Goal: Task Accomplishment & Management: Complete application form

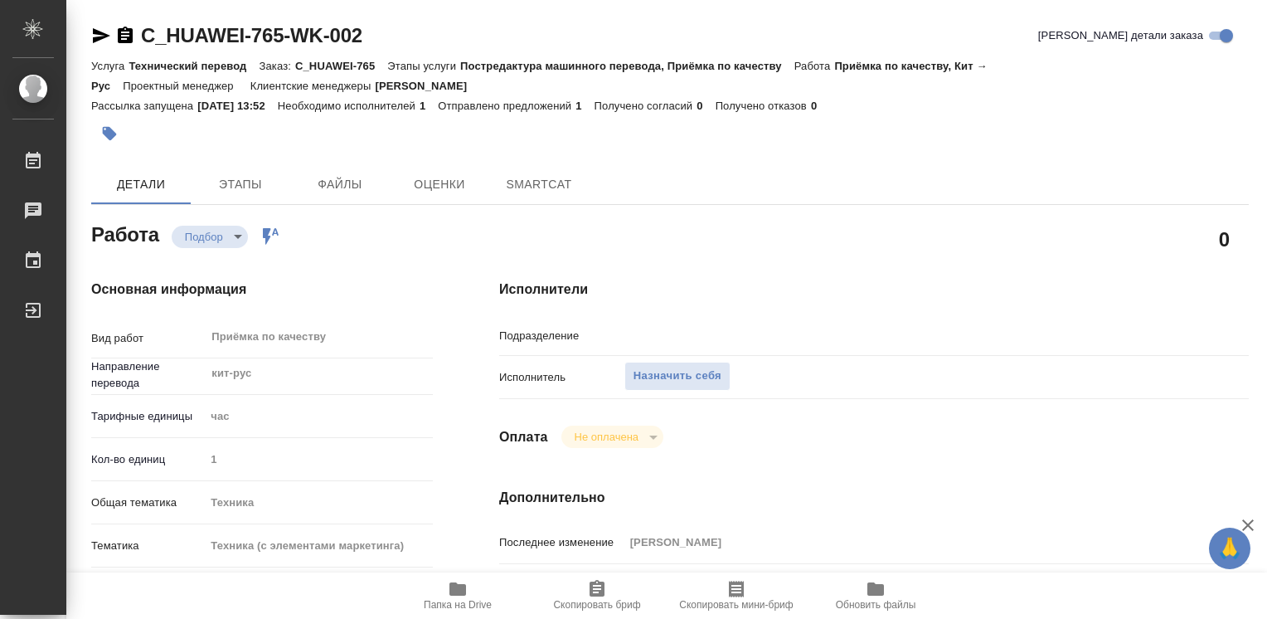
type input "Проектный офис"
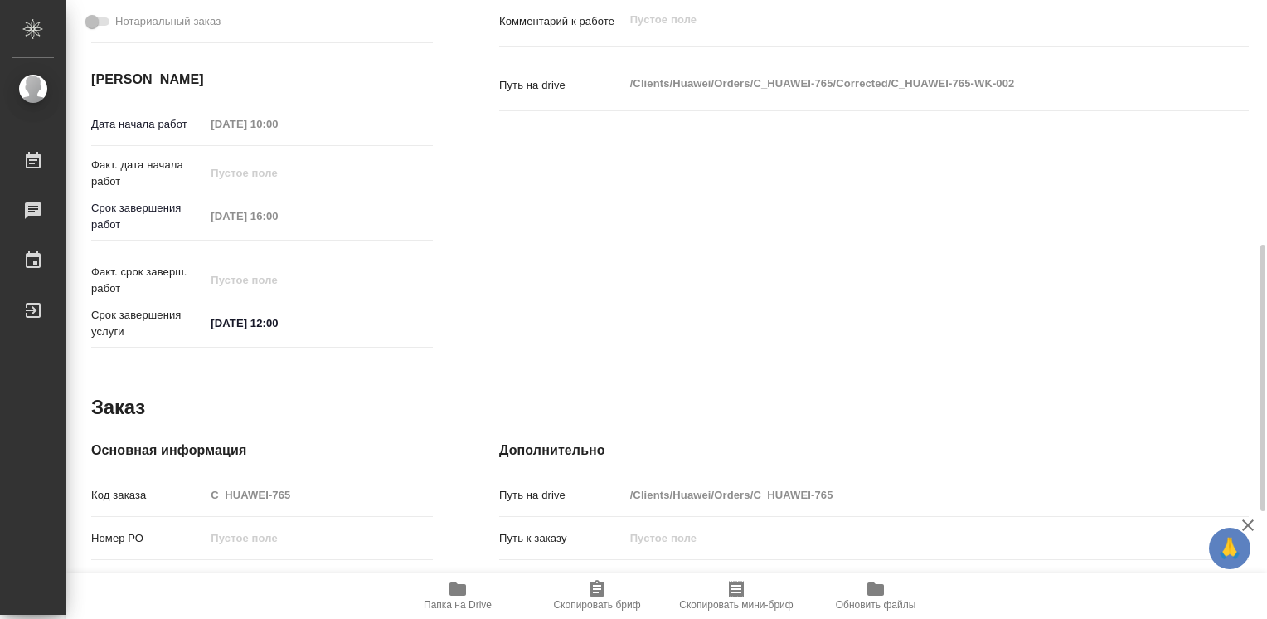
scroll to position [236, 0]
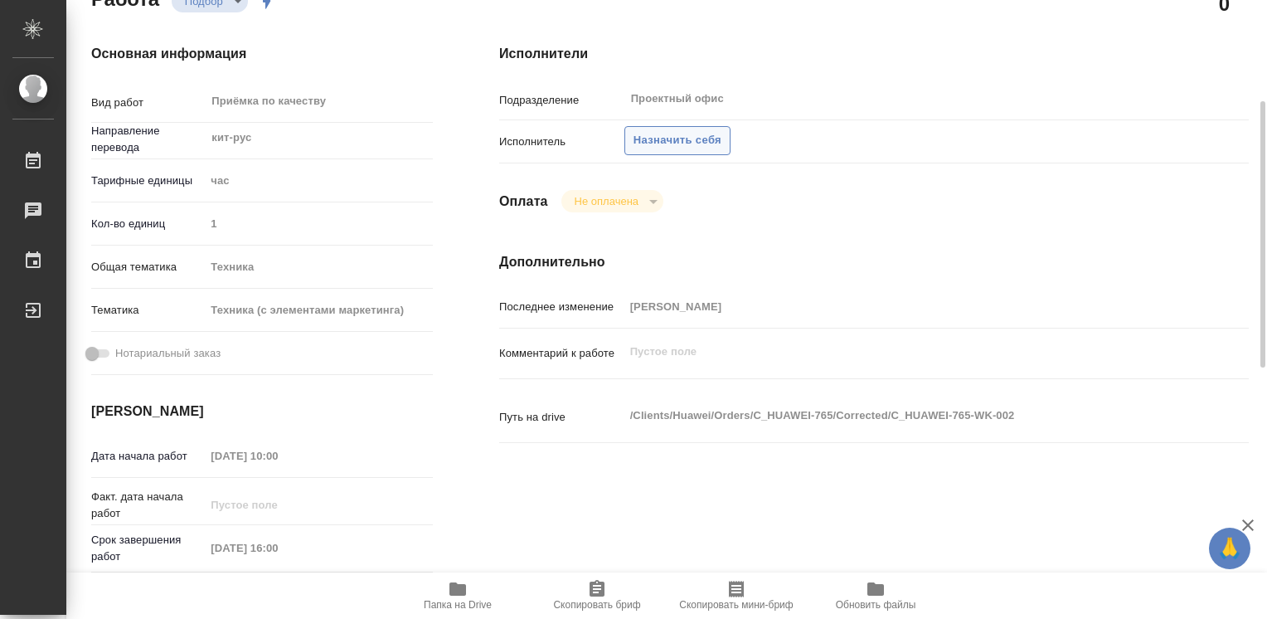
click at [693, 139] on span "Назначить себя" at bounding box center [678, 140] width 88 height 19
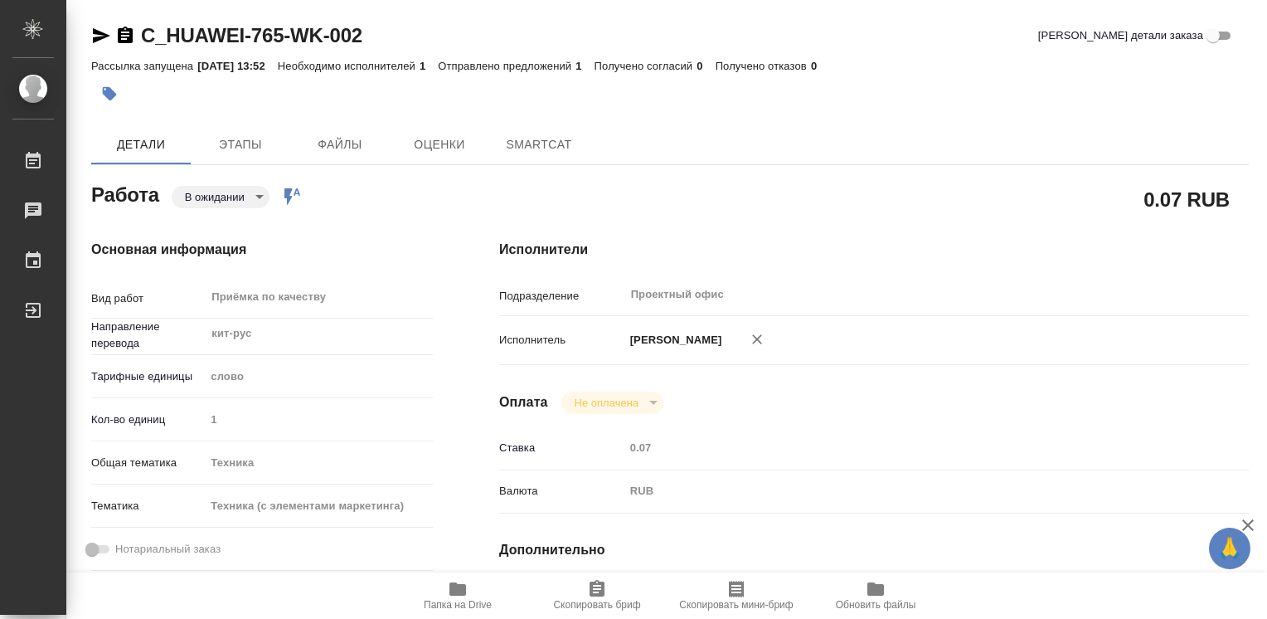
type textarea "x"
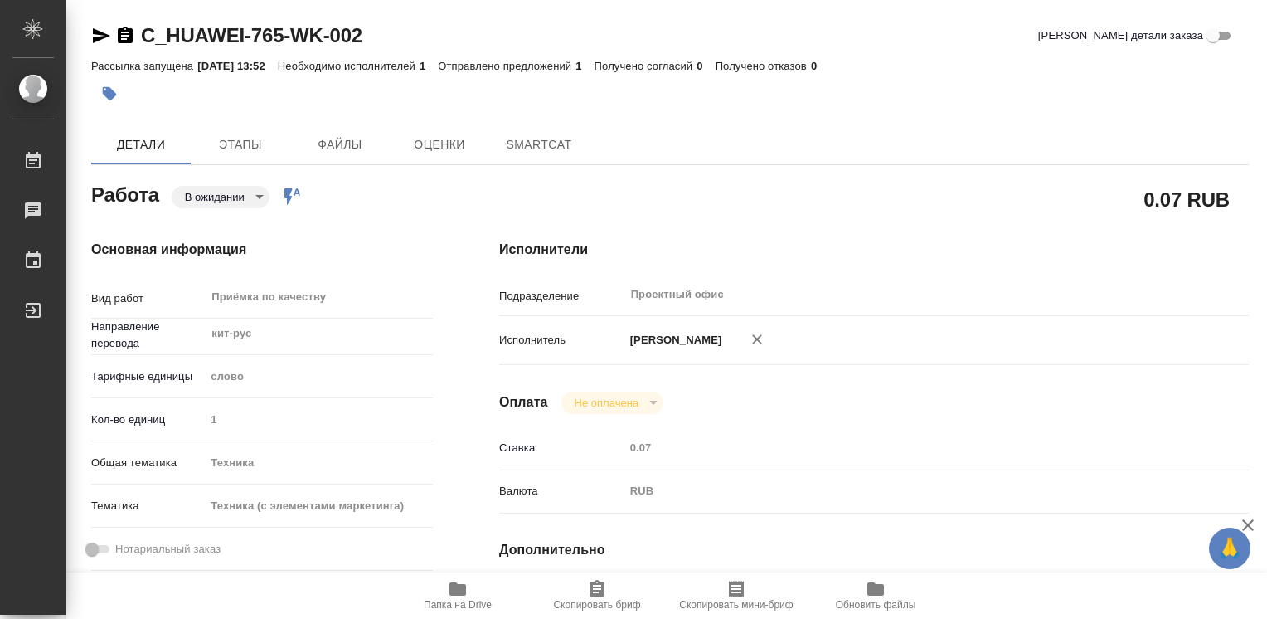
type textarea "x"
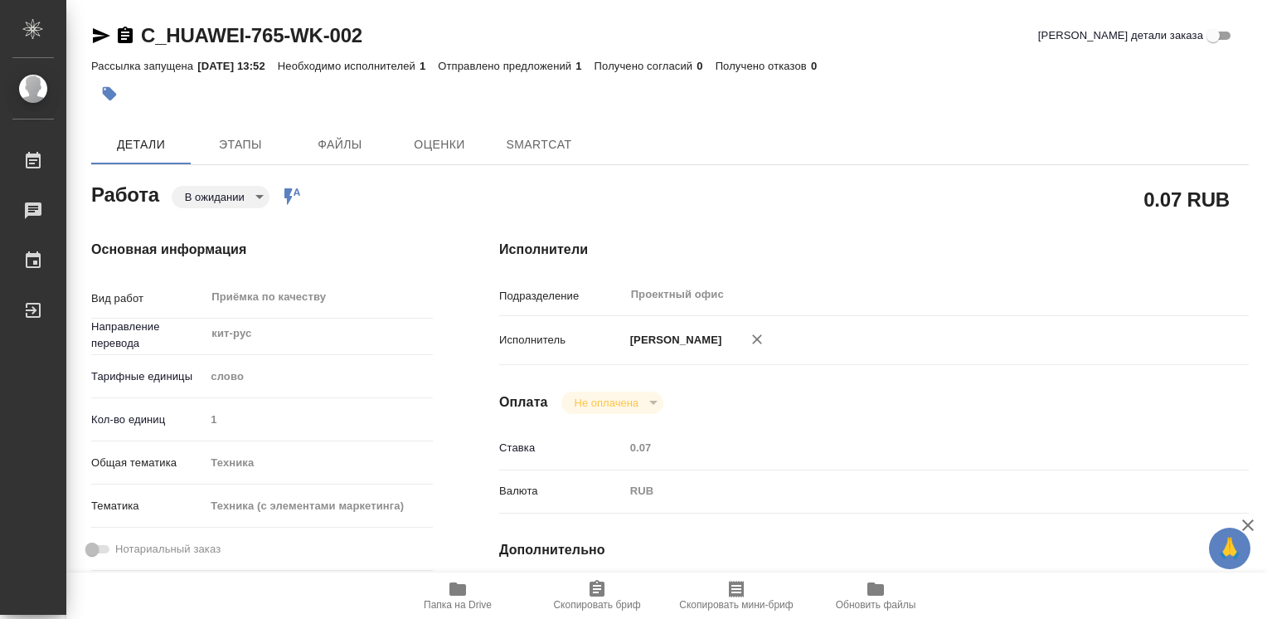
type textarea "x"
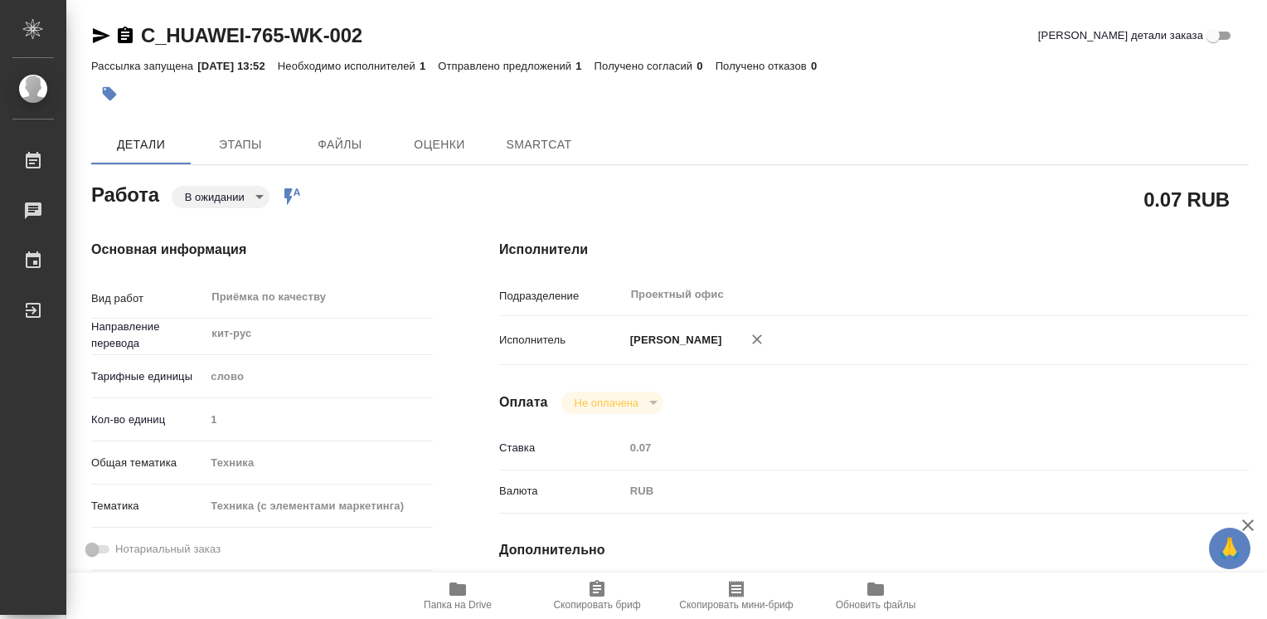
type textarea "x"
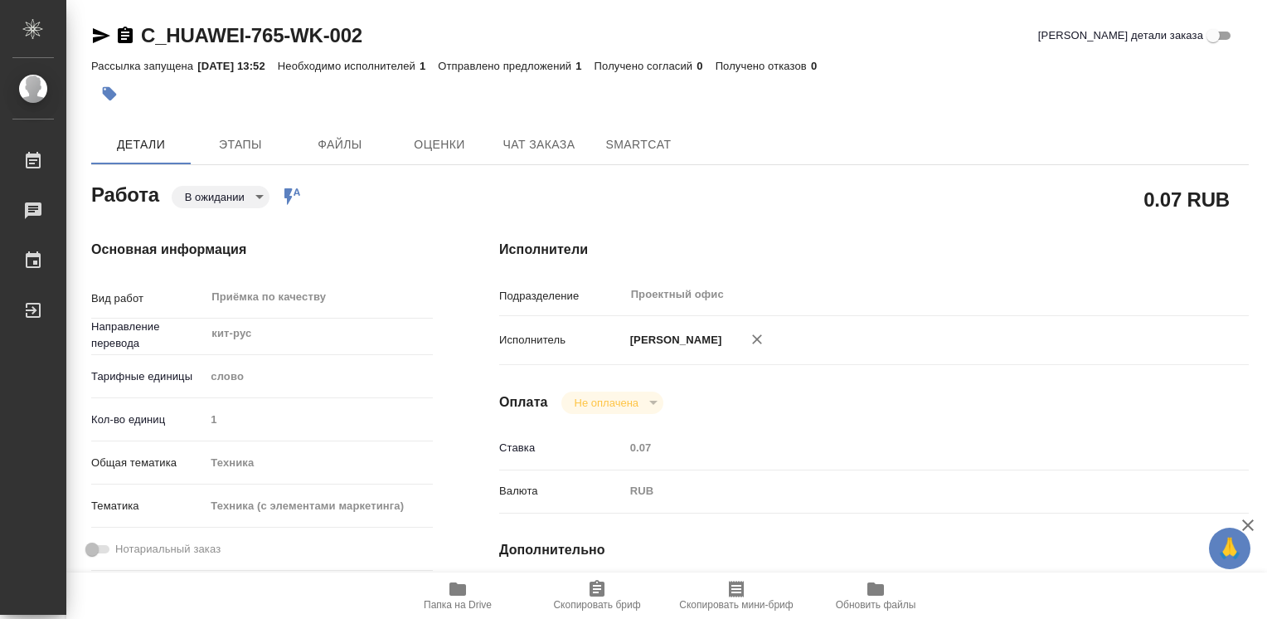
type textarea "x"
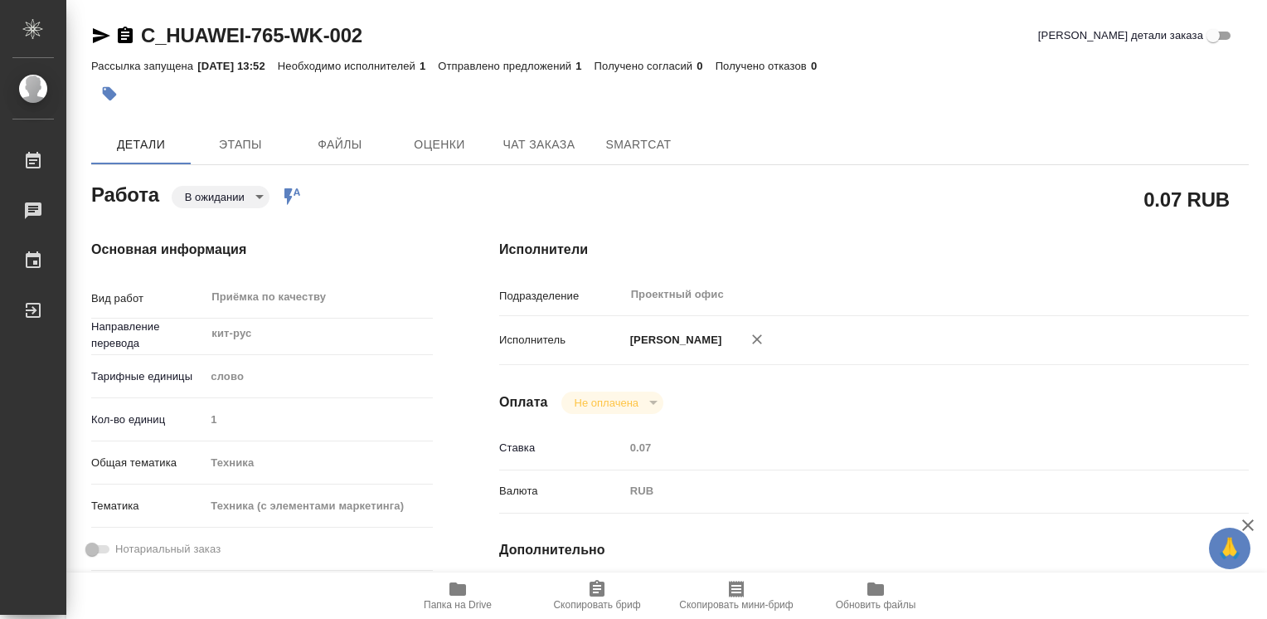
type textarea "x"
